Goal: Information Seeking & Learning: Learn about a topic

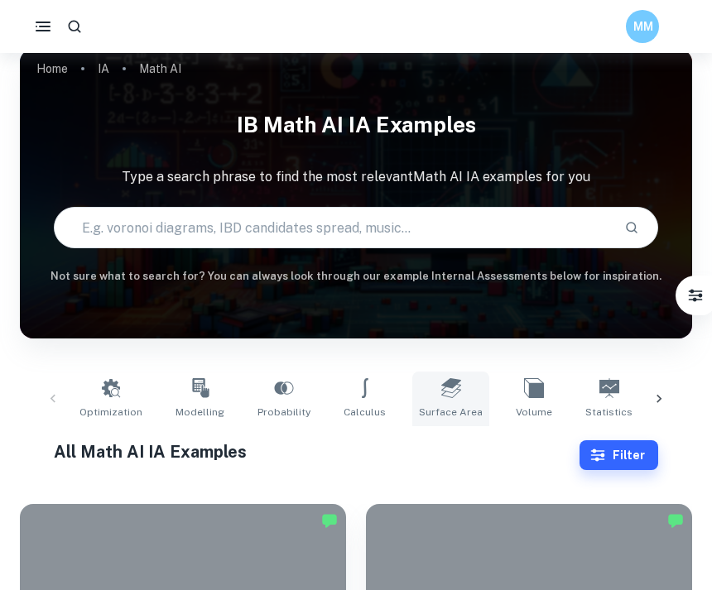
scroll to position [17, 0]
click at [60, 397] on div "Optimization Modelling Probability Calculus Surface Area Volume Statistics Diff…" at bounding box center [356, 399] width 646 height 55
click at [98, 73] on link "IA" at bounding box center [104, 68] width 12 height 23
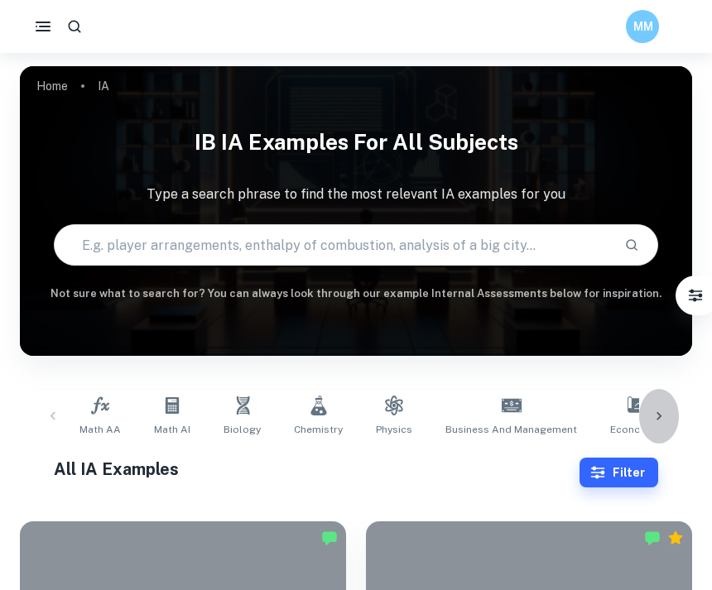
click at [665, 416] on icon at bounding box center [659, 416] width 17 height 17
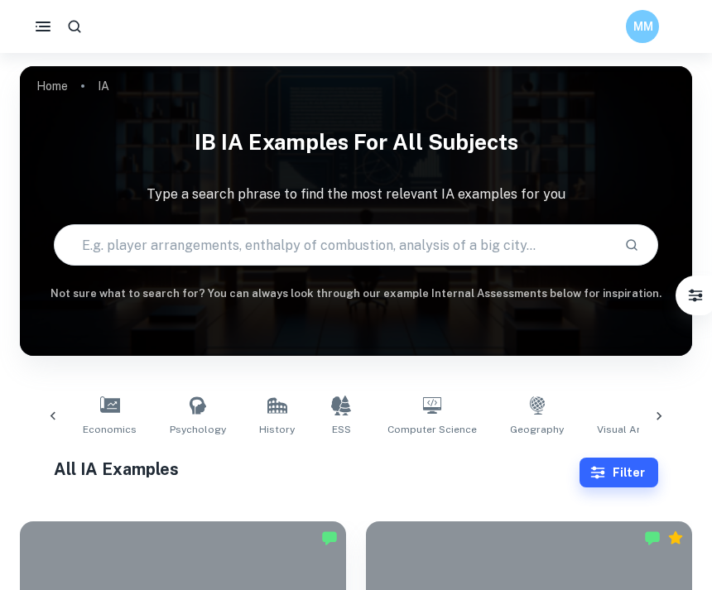
scroll to position [0, 527]
click at [661, 411] on icon at bounding box center [671, 406] width 20 height 20
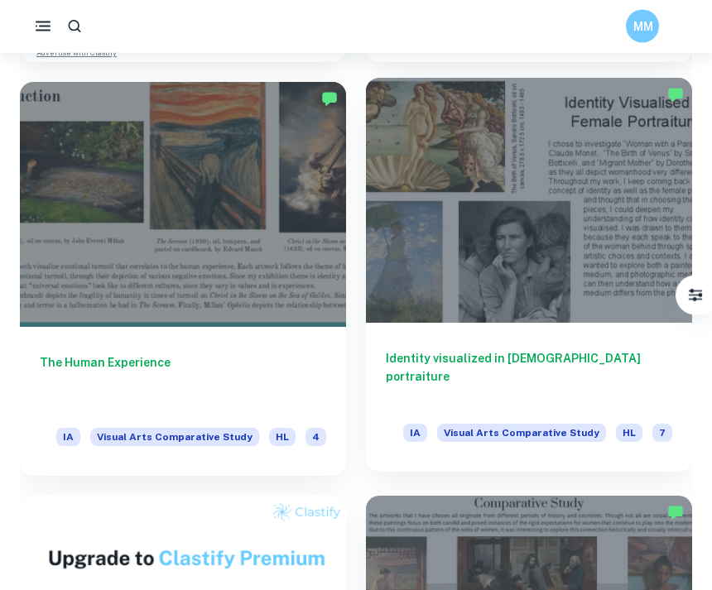
scroll to position [1185, 0]
click at [574, 236] on div at bounding box center [529, 200] width 326 height 245
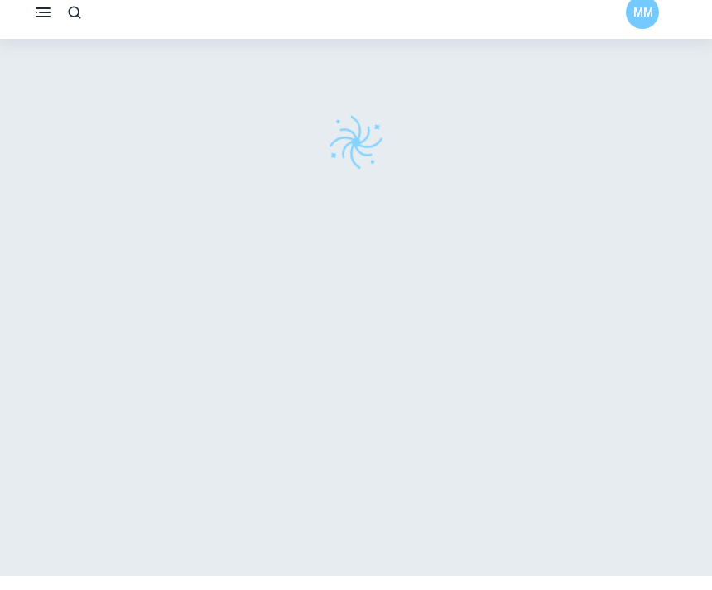
scroll to position [14, 0]
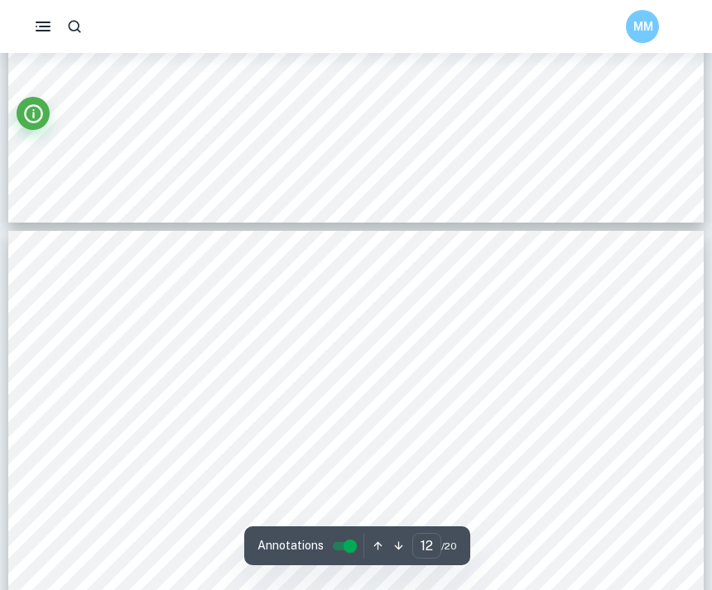
scroll to position [5676, 0]
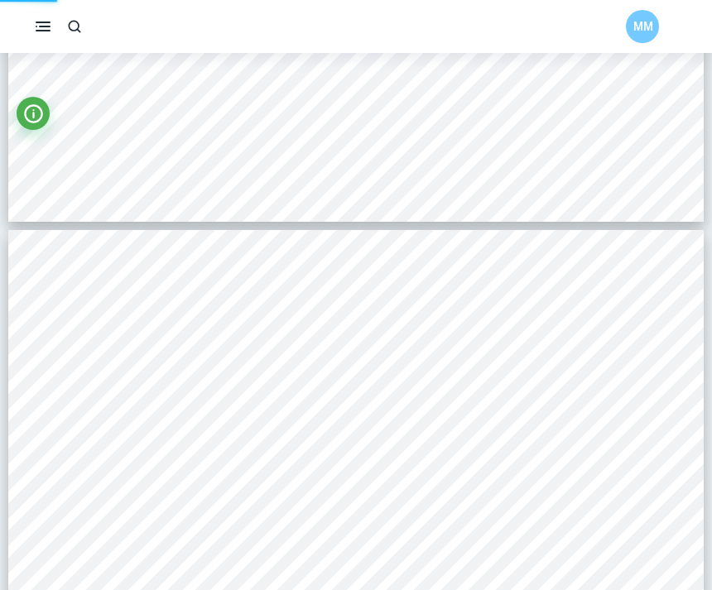
scroll to position [1238, 0]
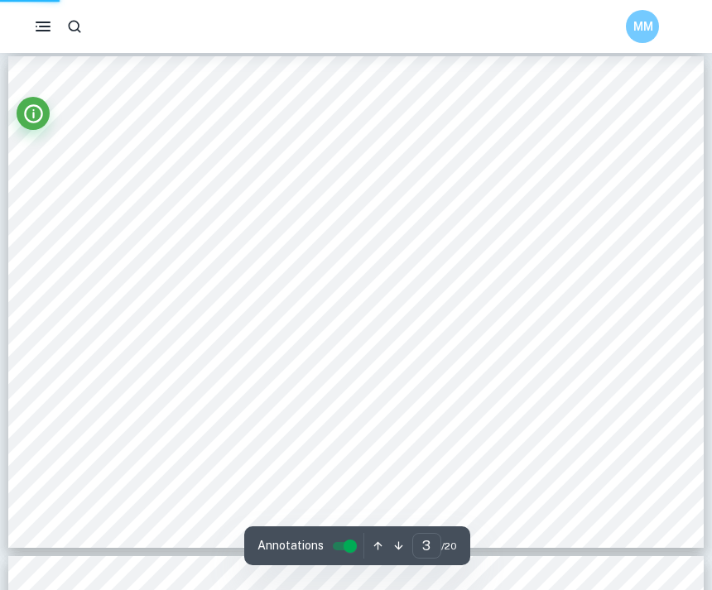
type input "1"
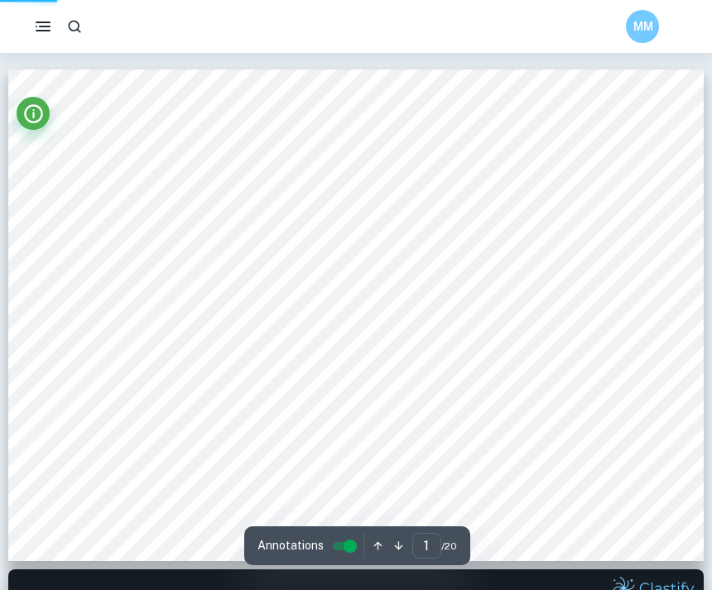
scroll to position [17, 0]
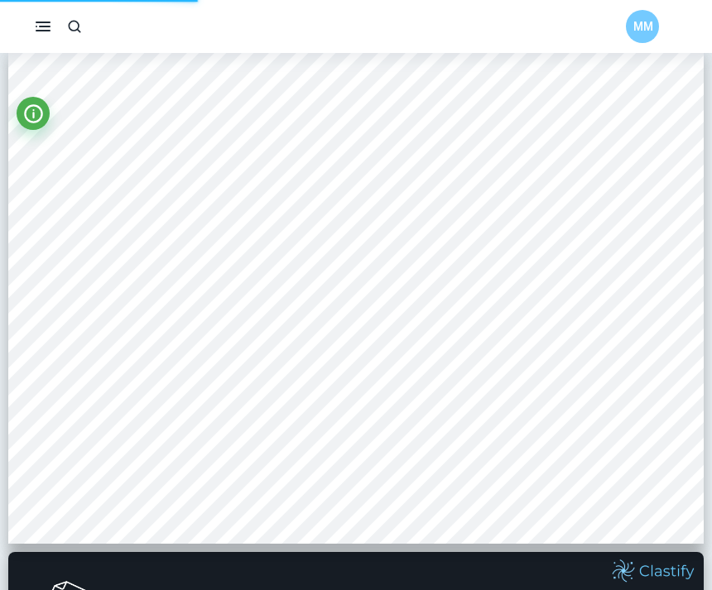
scroll to position [6, 0]
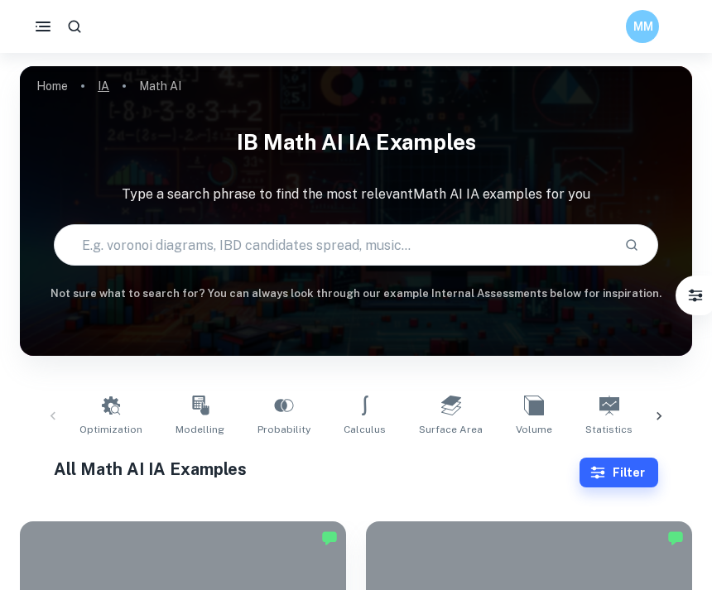
click at [108, 86] on link "IA" at bounding box center [104, 85] width 12 height 23
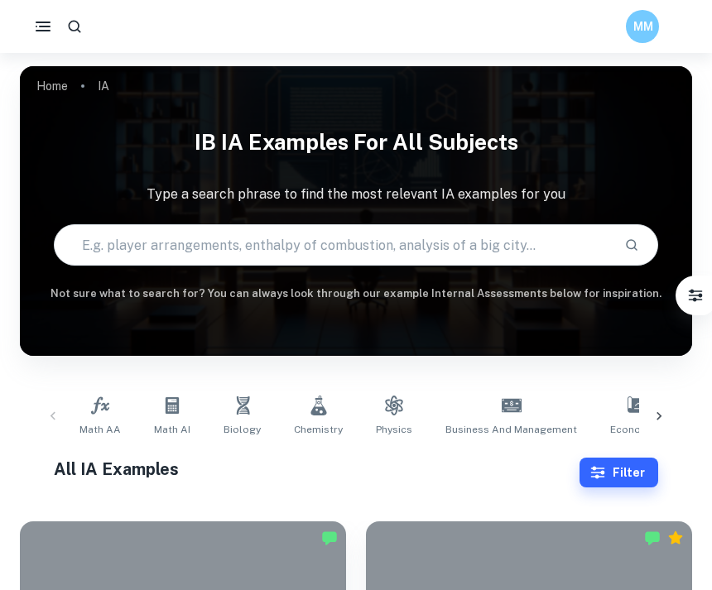
click at [666, 420] on icon at bounding box center [659, 416] width 17 height 17
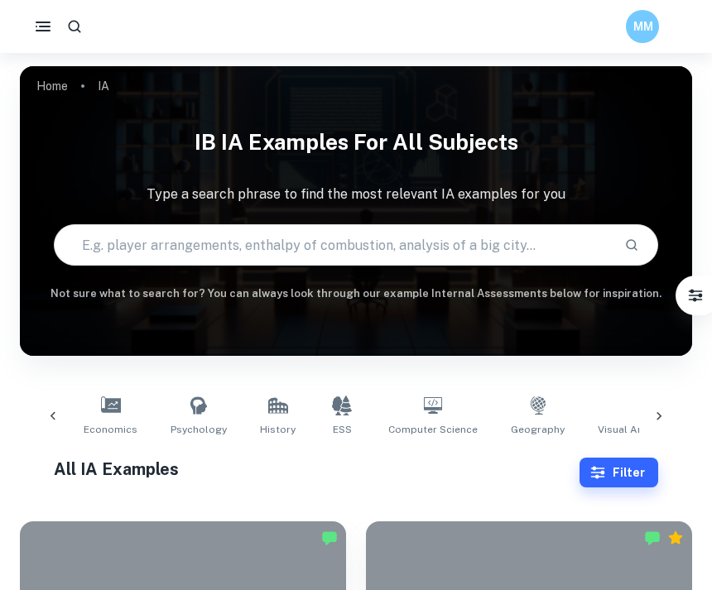
scroll to position [0, 527]
click at [591, 414] on link "Visual Arts Comparative Study" at bounding box center [671, 416] width 162 height 55
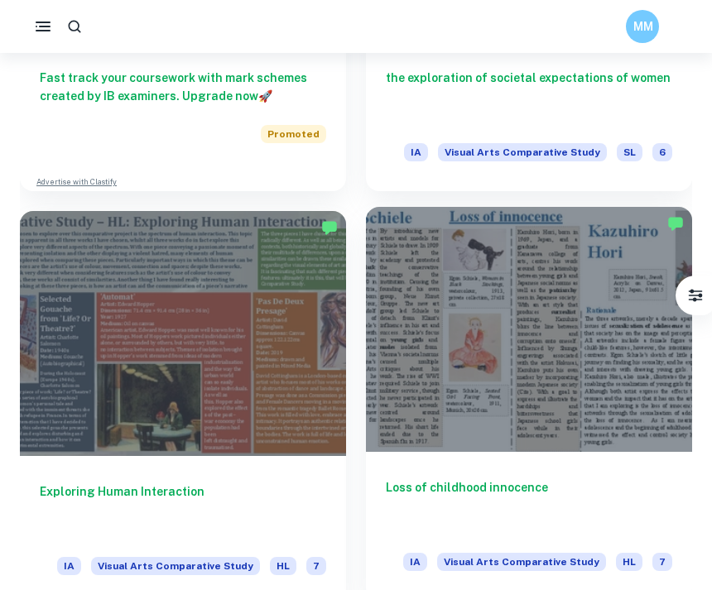
scroll to position [1888, 0]
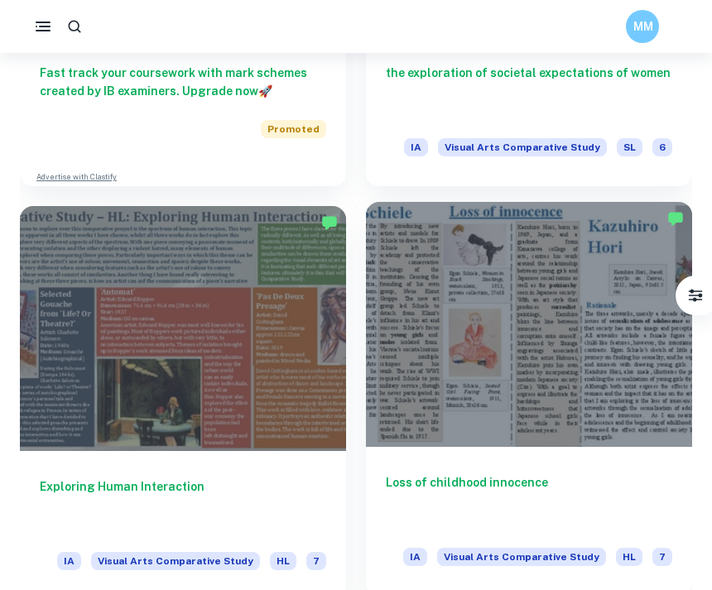
click at [477, 437] on div at bounding box center [529, 324] width 326 height 245
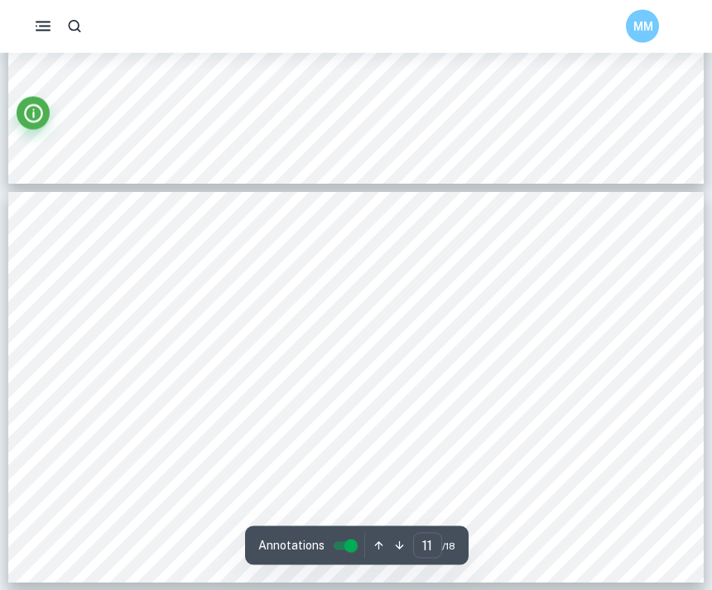
scroll to position [4205, 0]
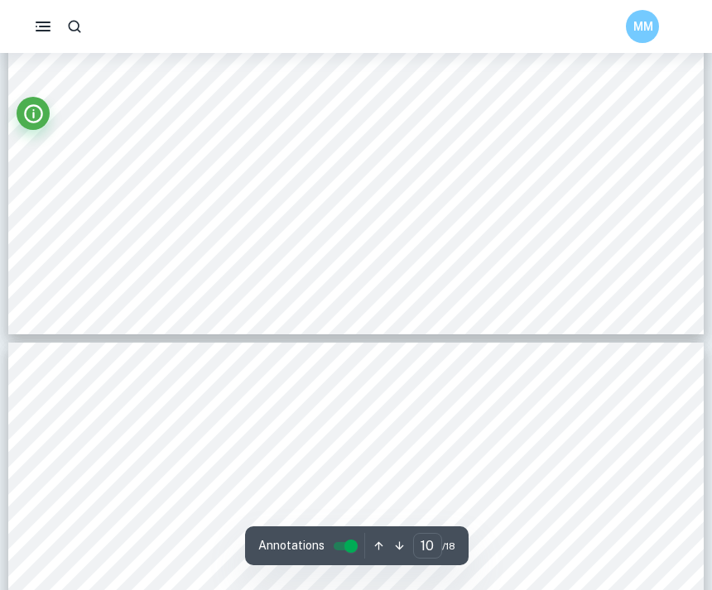
type input "11"
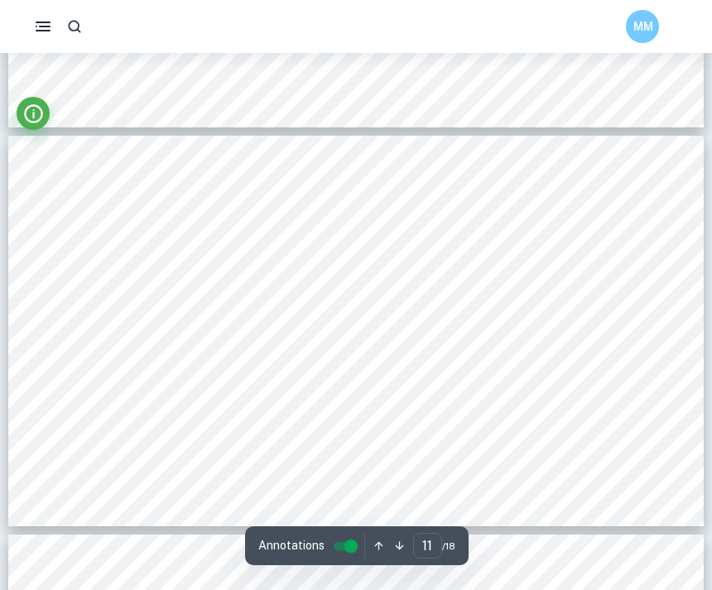
scroll to position [4260, 0]
